Goal: Navigation & Orientation: Understand site structure

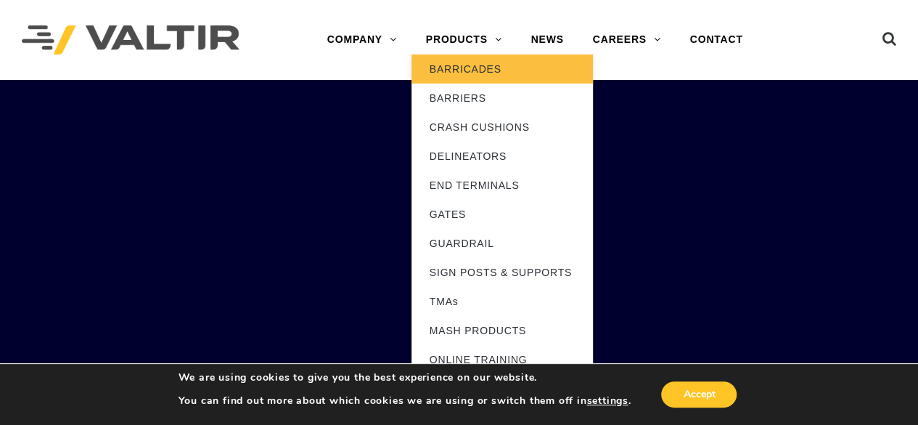
click at [462, 63] on link "BARRICADES" at bounding box center [502, 68] width 181 height 29
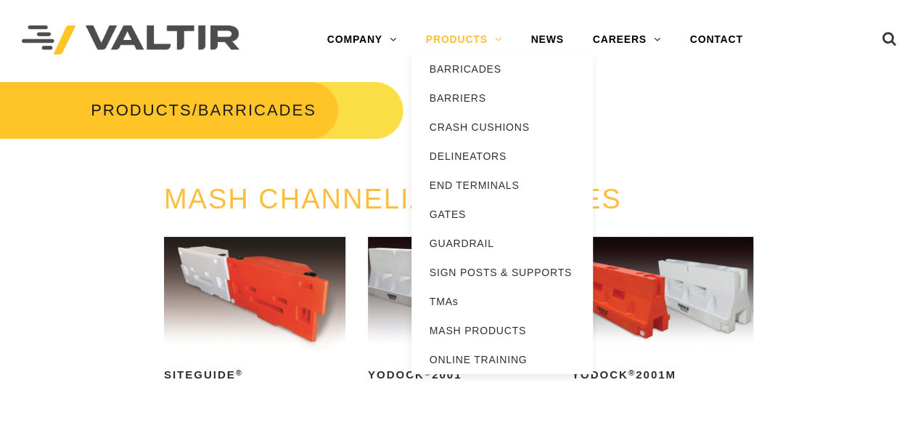
click at [446, 37] on link "PRODUCTS" at bounding box center [464, 39] width 105 height 29
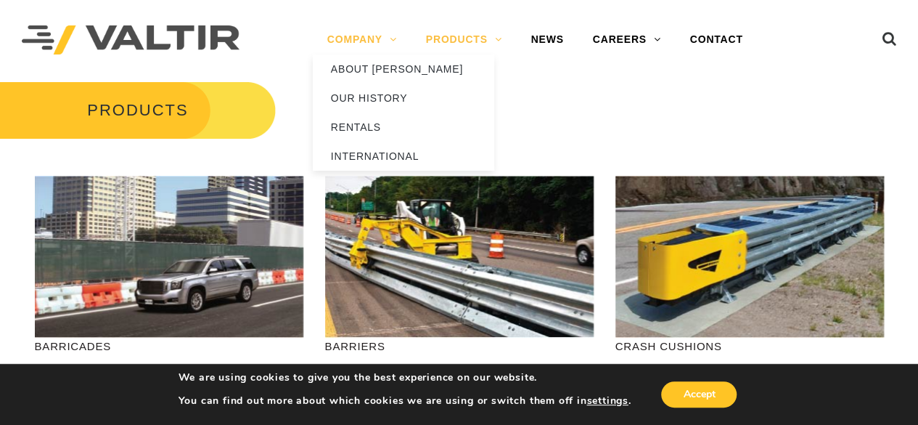
click at [353, 44] on link "COMPANY" at bounding box center [362, 39] width 99 height 29
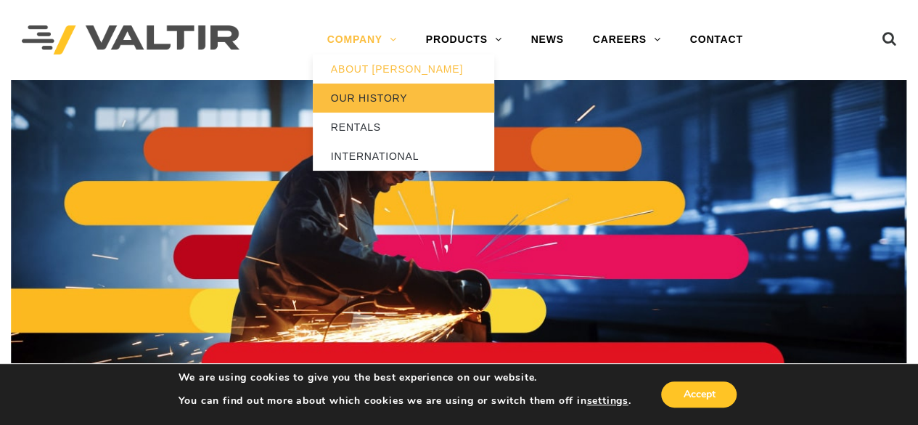
click at [362, 93] on link "OUR HISTORY" at bounding box center [403, 97] width 181 height 29
